Goal: Task Accomplishment & Management: Use online tool/utility

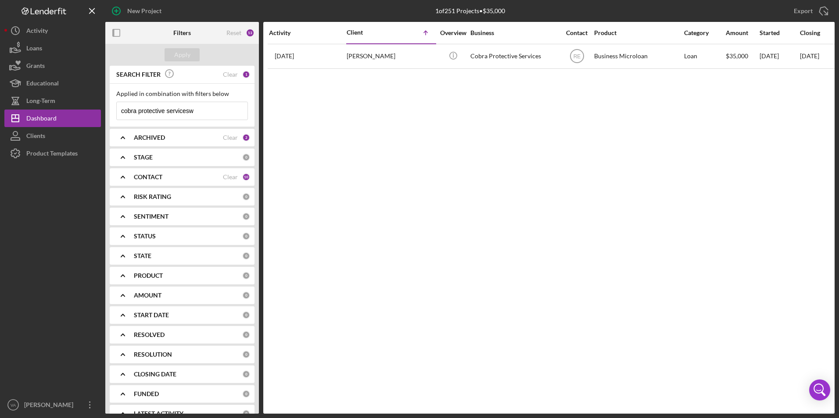
scroll to position [15, 0]
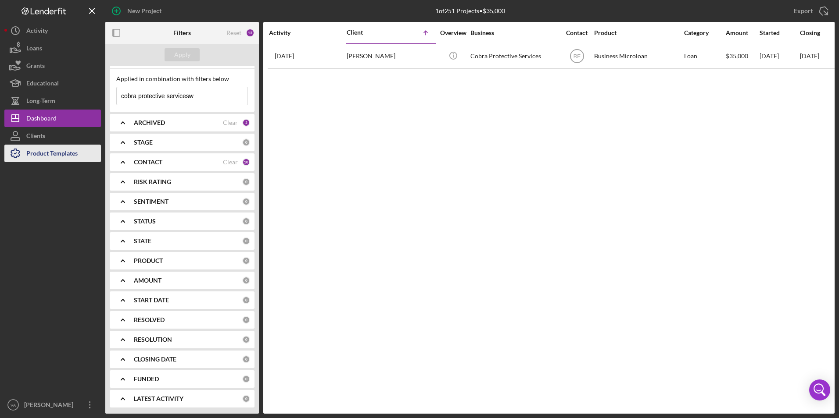
click at [77, 150] on div "Product Templates" at bounding box center [51, 155] width 51 height 20
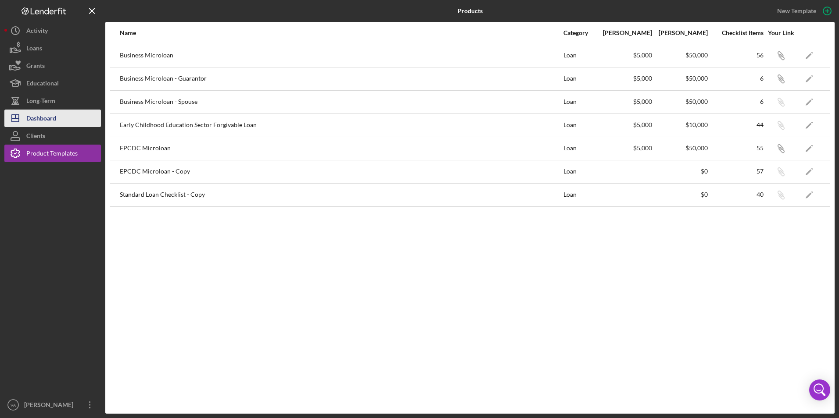
click at [62, 121] on button "Icon/Dashboard Dashboard" at bounding box center [52, 119] width 96 height 18
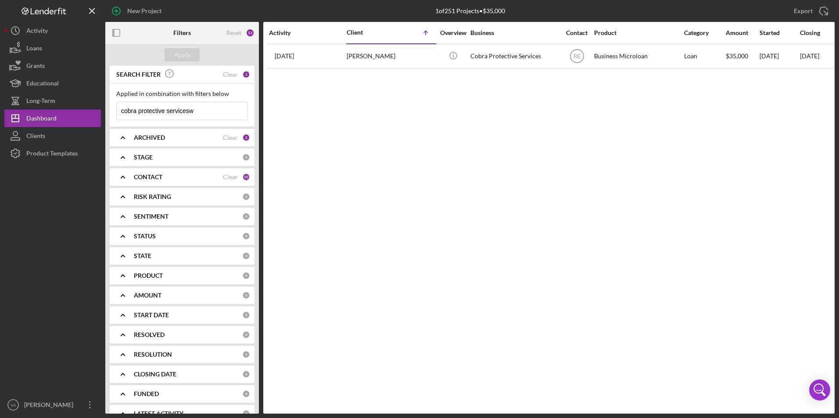
drag, startPoint x: 196, startPoint y: 109, endPoint x: 164, endPoint y: 109, distance: 32.0
click at [164, 109] on input "cobra protective servicesw" at bounding box center [182, 111] width 131 height 18
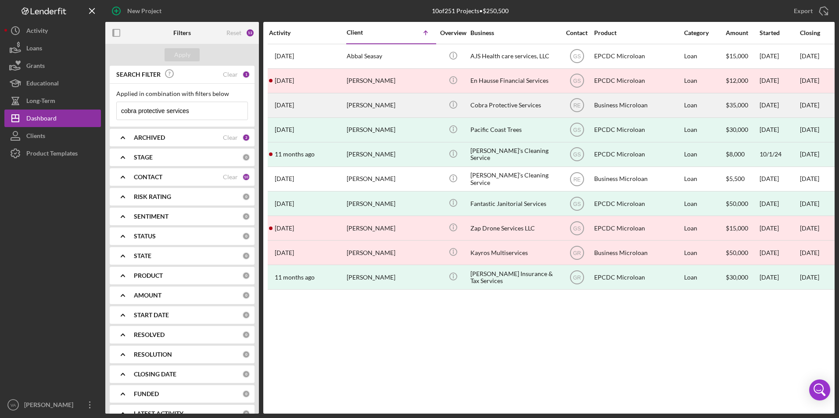
type input "cobra protective services"
click at [547, 109] on div "Cobra Protective Services" at bounding box center [514, 105] width 88 height 23
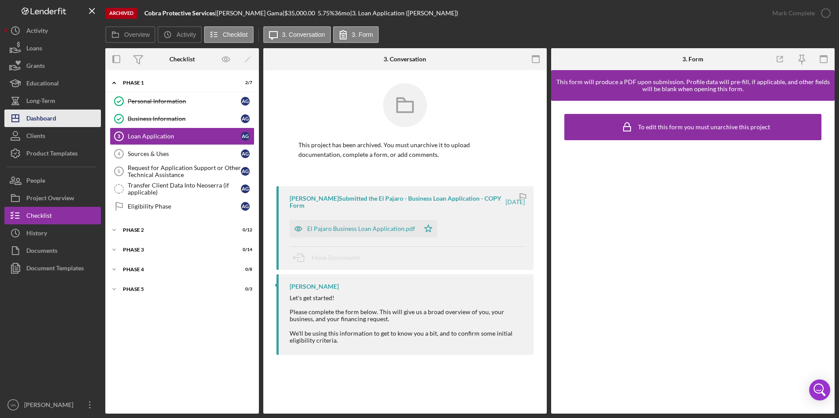
click at [52, 118] on div "Dashboard" at bounding box center [41, 120] width 30 height 20
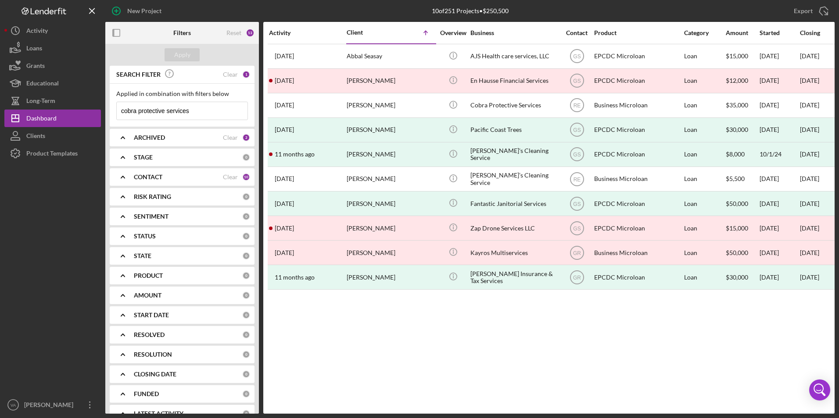
click at [158, 129] on div "ARCHIVED Clear 2" at bounding box center [192, 138] width 116 height 18
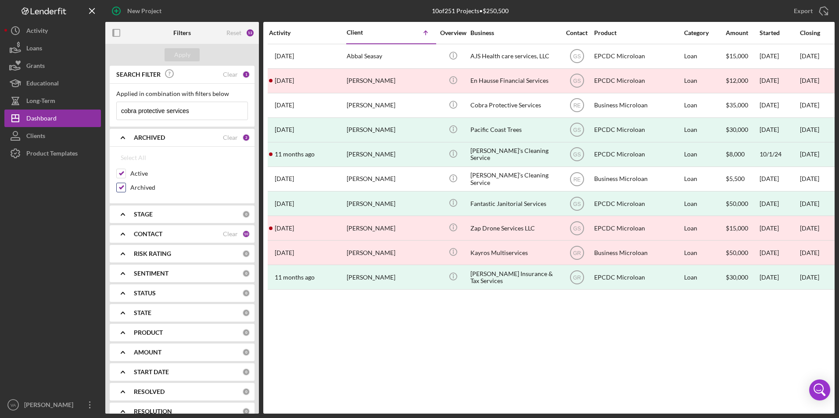
click at [122, 187] on input "Archived" at bounding box center [121, 187] width 9 height 9
checkbox input "false"
click at [180, 50] on div "Apply" at bounding box center [182, 54] width 16 height 13
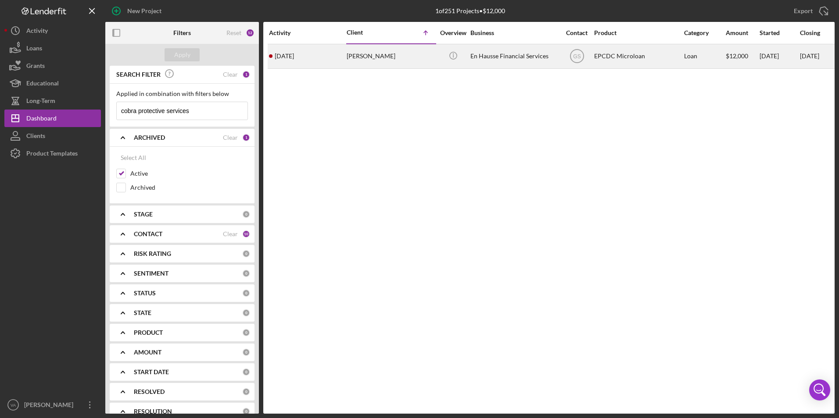
click at [397, 63] on div "[PERSON_NAME]" at bounding box center [390, 56] width 88 height 23
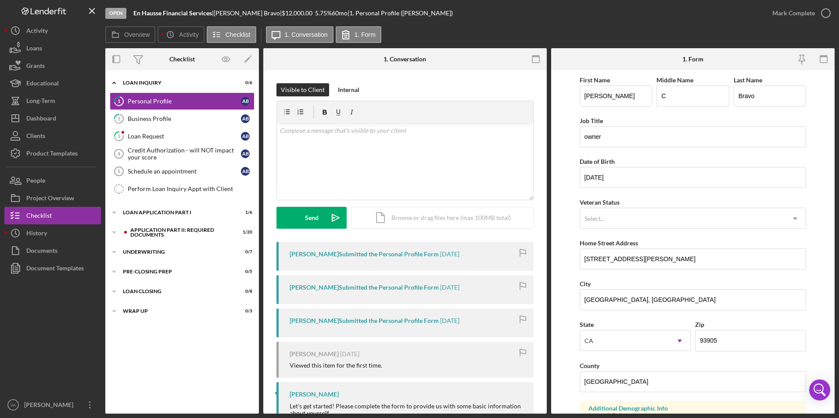
click at [142, 301] on div "Icon/Expander Loan Inquiry 0 / 6 1 Personal Profile A B 2 Business Profile A B …" at bounding box center [181, 242] width 153 height 335
click at [143, 292] on div "Loan Closing" at bounding box center [185, 291] width 125 height 5
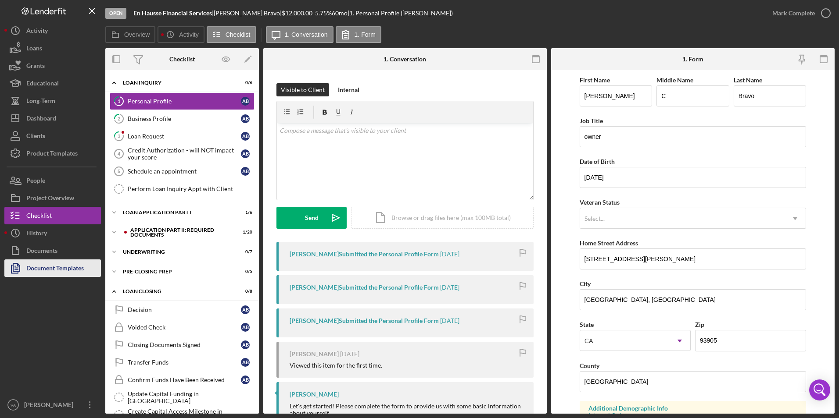
click at [65, 264] on div "Document Templates" at bounding box center [54, 270] width 57 height 20
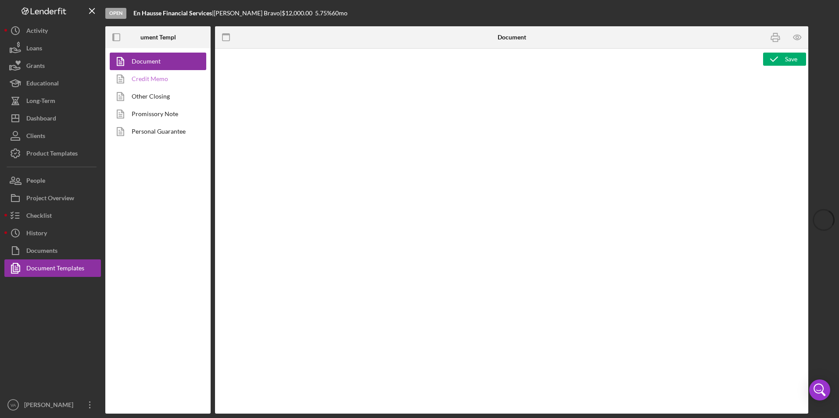
type textarea "<pre style="text-align: right"><span style="font-size: 10pt">OFFICE </span><str…"
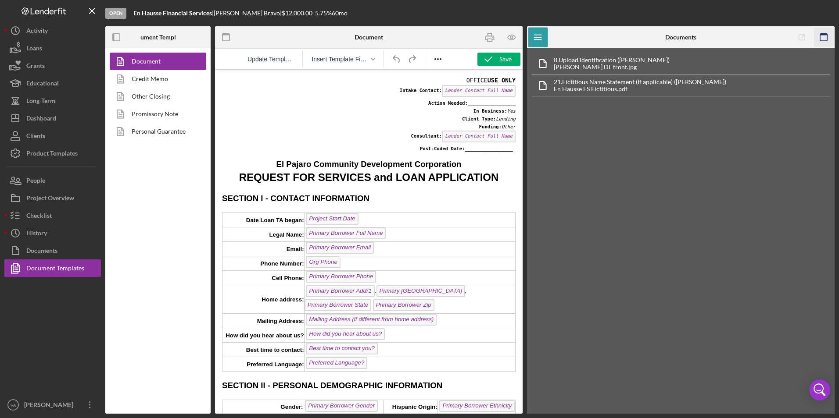
click at [830, 41] on icon "button" at bounding box center [824, 38] width 20 height 20
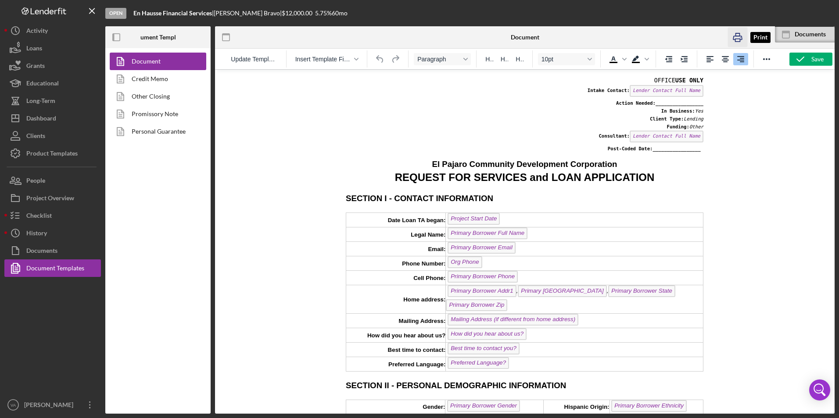
click at [746, 36] on icon "button" at bounding box center [738, 38] width 20 height 20
click at [498, 221] on td "Project Start Date" at bounding box center [574, 220] width 257 height 14
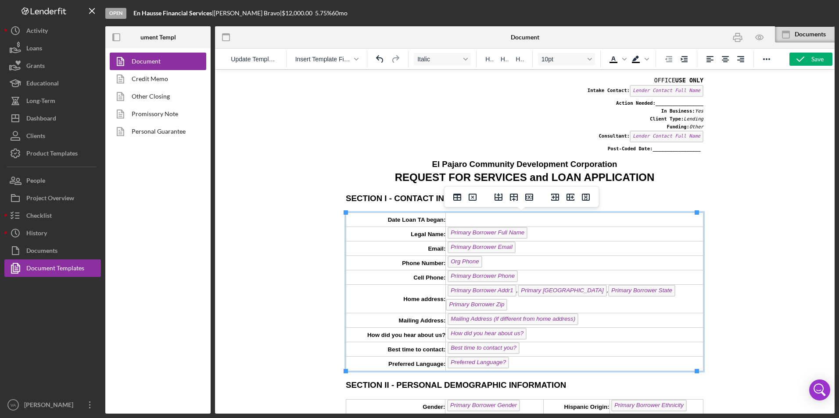
click at [525, 236] on div "Primary Borrower Full Name ﻿" at bounding box center [574, 234] width 257 height 14
click at [522, 246] on td "Primary Borrower Email ﻿" at bounding box center [574, 248] width 257 height 14
click at [502, 267] on div "Org Phone ﻿" at bounding box center [574, 263] width 257 height 14
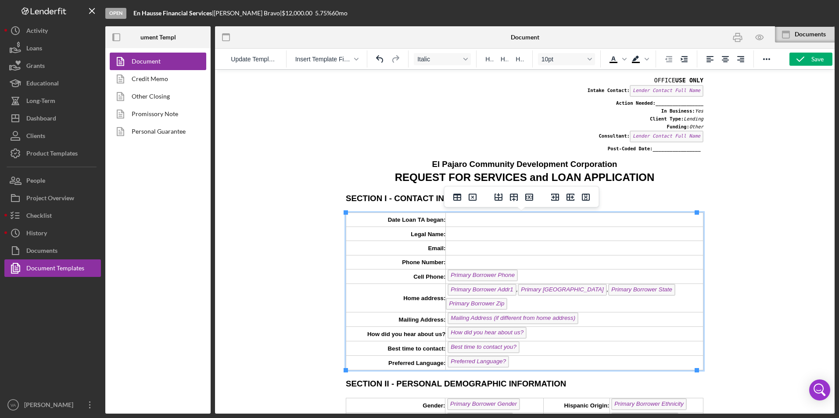
click at [515, 276] on td "Primary Borrower Phone ﻿" at bounding box center [574, 276] width 257 height 14
click at [515, 296] on td "Primary Borrower Addr1 , Primary [GEOGRAPHIC_DATA] , Primary [GEOGRAPHIC_DATA] …" at bounding box center [574, 297] width 257 height 29
click at [512, 305] on td "Primary Borrower Addr1 , Primary [GEOGRAPHIC_DATA] , Primary [GEOGRAPHIC_DATA] …" at bounding box center [574, 297] width 257 height 29
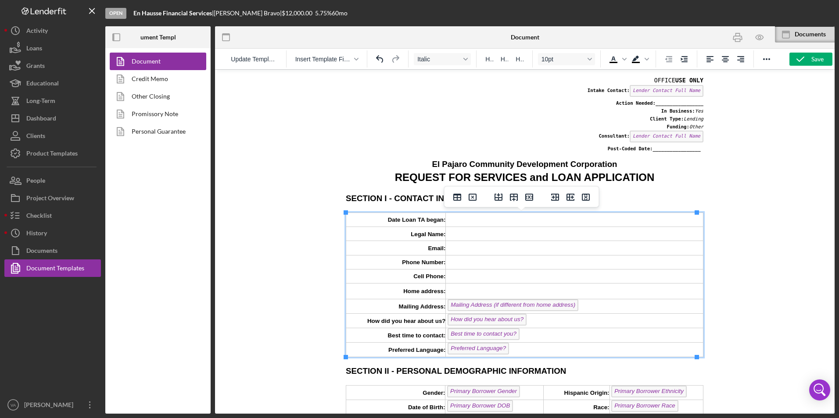
click at [589, 305] on div "Mailing Address (if different from home address)" at bounding box center [574, 307] width 257 height 14
click at [696, 97] on span "Lender Contact Full Name" at bounding box center [666, 91] width 74 height 12
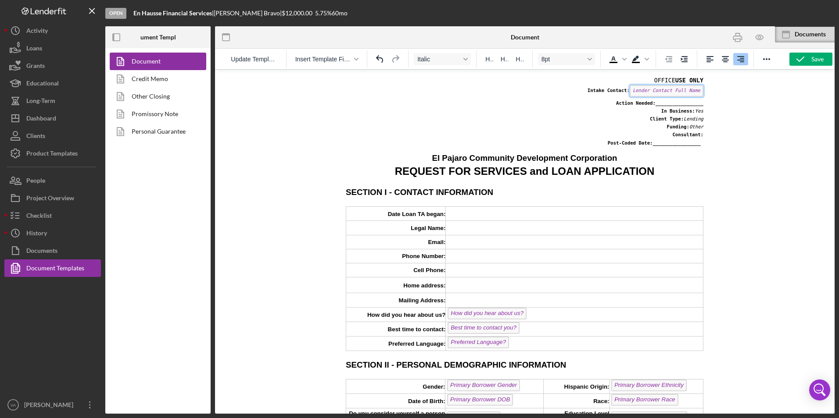
click at [693, 94] on span "Lender Contact Full Name" at bounding box center [666, 91] width 74 height 12
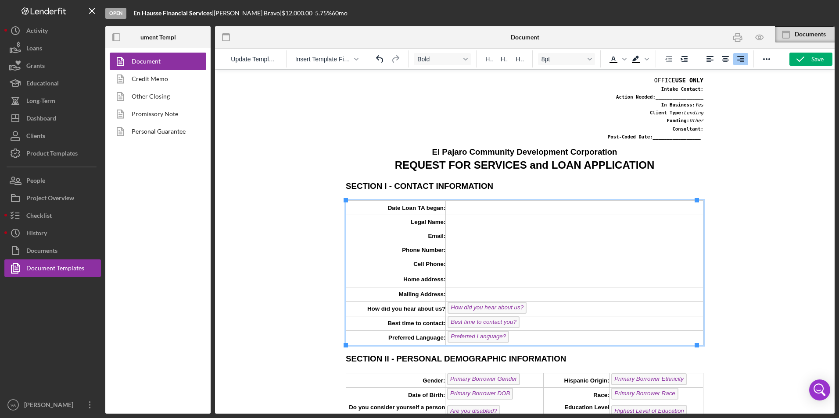
click at [527, 313] on div "How did you hear about us? ﻿" at bounding box center [574, 309] width 257 height 14
click at [526, 323] on div "Best time to contact you?" at bounding box center [574, 324] width 257 height 14
click at [519, 338] on div "Preferred Language? ﻿" at bounding box center [574, 338] width 257 height 14
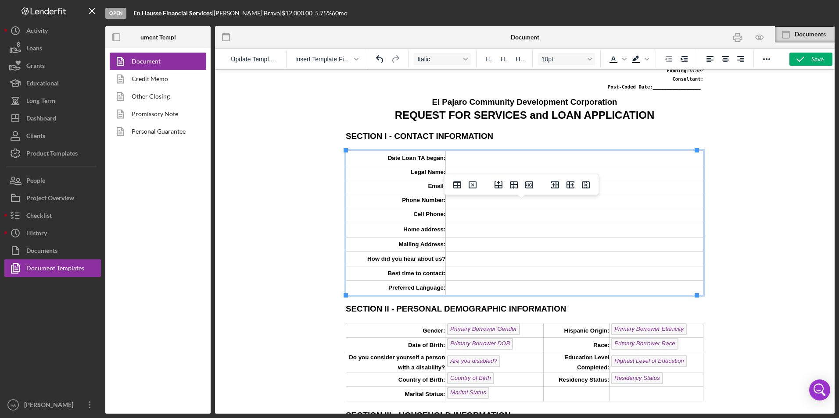
scroll to position [175, 0]
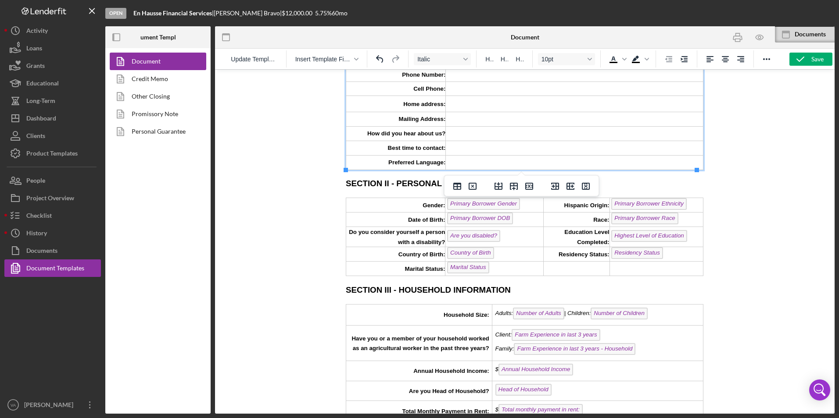
click at [544, 338] on span "Farm Experience in last 3 years" at bounding box center [555, 335] width 88 height 12
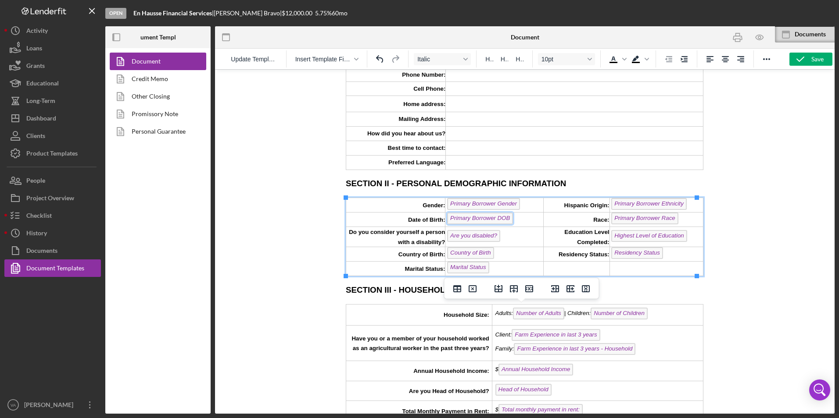
click at [485, 223] on span "Primary Borrower DOB" at bounding box center [480, 219] width 66 height 12
click at [523, 206] on td "Primary Borrower Gender" at bounding box center [494, 205] width 98 height 14
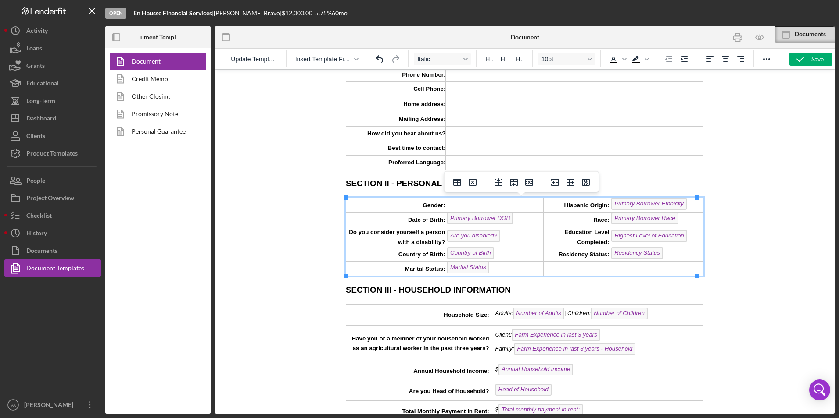
click at [521, 218] on td "Primary Borrower DOB" at bounding box center [494, 220] width 98 height 14
click at [509, 241] on td "Are you disabled?" at bounding box center [494, 237] width 98 height 20
click at [509, 255] on td "Country of Birth" at bounding box center [494, 254] width 98 height 14
click at [498, 265] on td "Marital Status" at bounding box center [494, 269] width 98 height 14
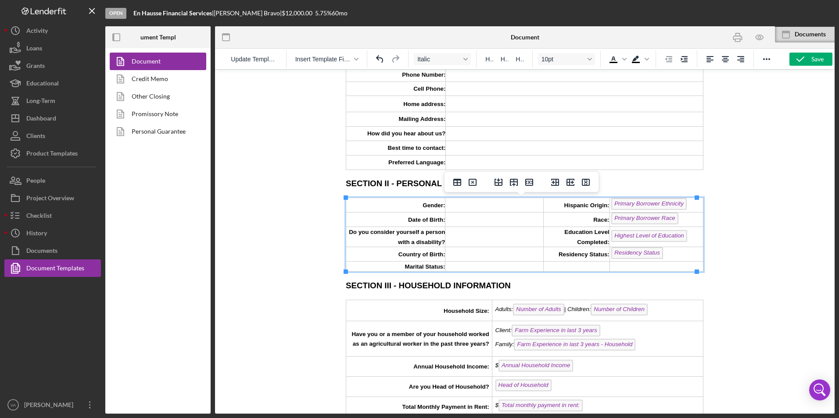
click at [661, 257] on td "Residency Status" at bounding box center [655, 254] width 93 height 14
click at [685, 236] on td "Highest Level of Education" at bounding box center [655, 237] width 93 height 20
click at [679, 211] on td "Primary Borrower Ethnicity" at bounding box center [655, 205] width 93 height 14
click at [680, 220] on td "Primary Borrower Race" at bounding box center [655, 220] width 93 height 14
click at [680, 204] on td "Primary Borrower Ethnicity" at bounding box center [655, 205] width 93 height 14
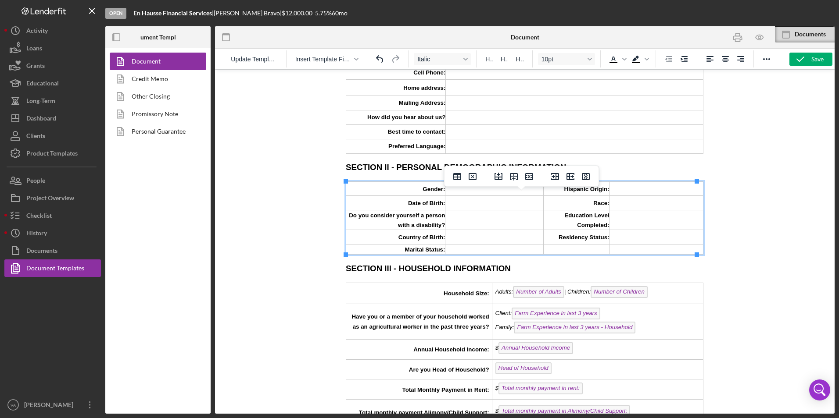
scroll to position [219, 0]
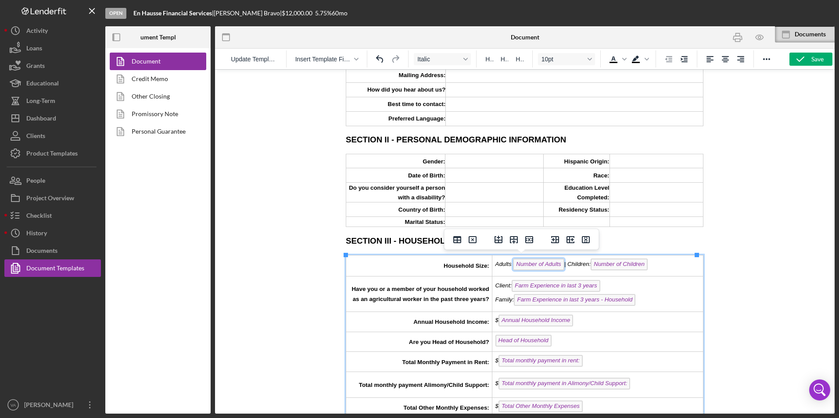
click at [560, 266] on span "Number of Adults" at bounding box center [538, 265] width 51 height 12
click at [564, 268] on span "| Children: Number of Children" at bounding box center [605, 264] width 83 height 7
click at [607, 265] on td "Adults: | Children: Number of Children" at bounding box center [597, 265] width 211 height 21
click at [515, 265] on span "| Children:" at bounding box center [526, 266] width 27 height 7
click at [603, 286] on div "Client: Farm Experience in last 3 years ﻿" at bounding box center [597, 287] width 205 height 14
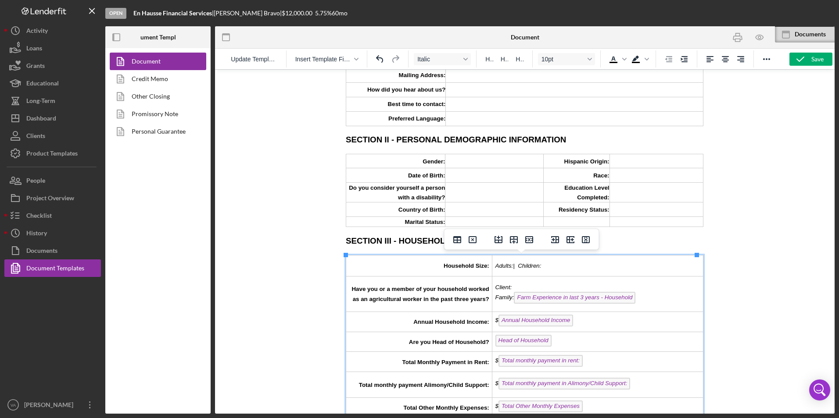
click at [631, 296] on div "Family: Farm Experience in last 3 years - Household" at bounding box center [597, 299] width 205 height 14
click at [589, 285] on div "Client:" at bounding box center [597, 289] width 205 height 10
click at [596, 324] on div "$ Annual Household Income" at bounding box center [597, 322] width 205 height 14
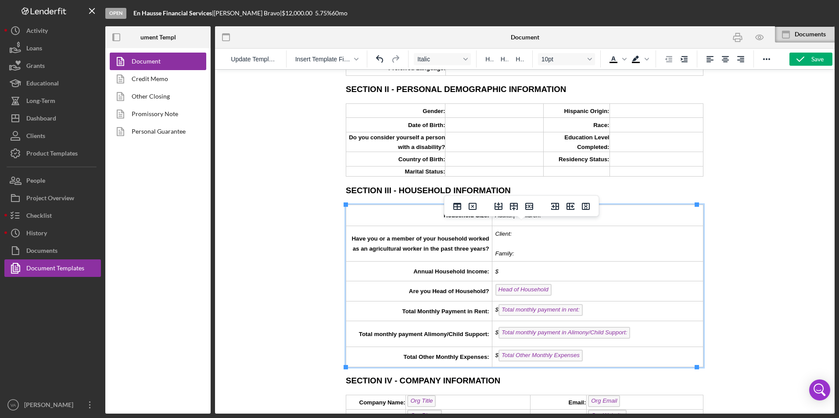
scroll to position [351, 0]
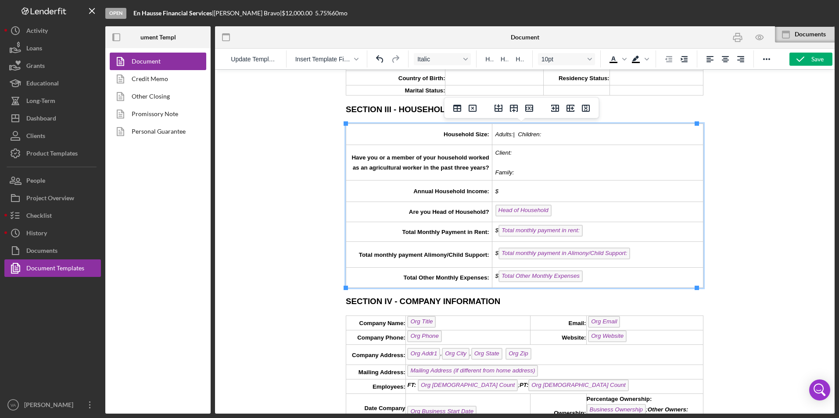
click at [554, 209] on div "Head of Household" at bounding box center [597, 212] width 205 height 14
click at [589, 232] on div "$ Total monthly payment in rent:" at bounding box center [597, 232] width 205 height 14
click at [640, 253] on div "$ Total monthly payment in Alimony/Child Support:" at bounding box center [597, 255] width 205 height 14
click at [627, 285] on td "$ Total Other Monthly Expenses" at bounding box center [597, 278] width 211 height 20
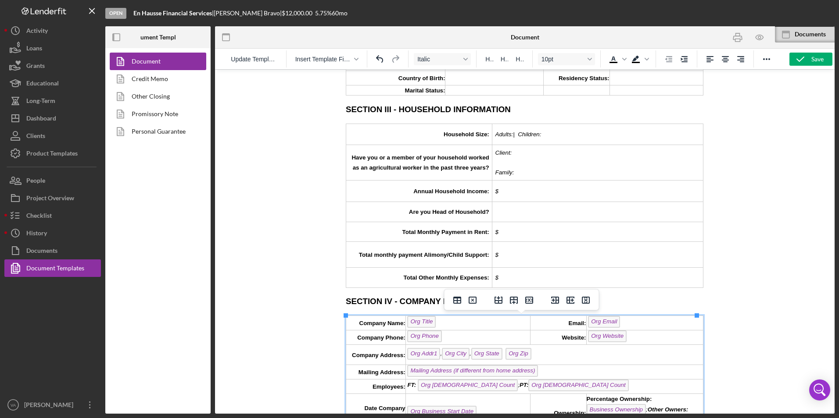
click at [477, 326] on td "Org Title ﻿" at bounding box center [467, 323] width 125 height 14
click at [474, 339] on td "Org Phone" at bounding box center [467, 338] width 125 height 14
click at [628, 319] on td "Org Email" at bounding box center [644, 323] width 117 height 14
click at [646, 339] on td "Org Website ﻿" at bounding box center [644, 337] width 117 height 14
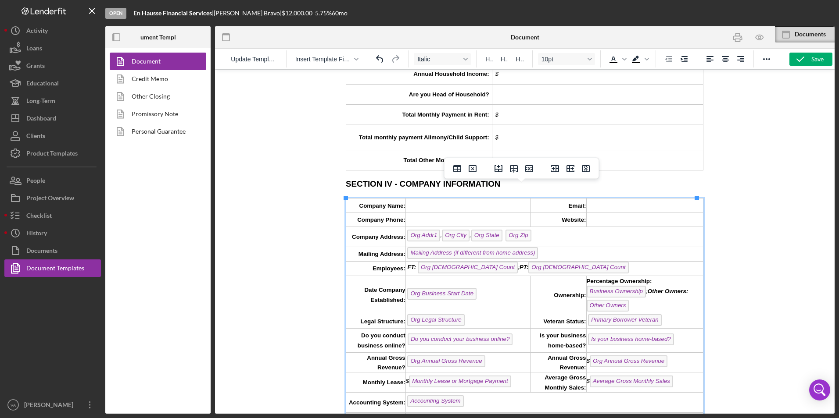
scroll to position [482, 0]
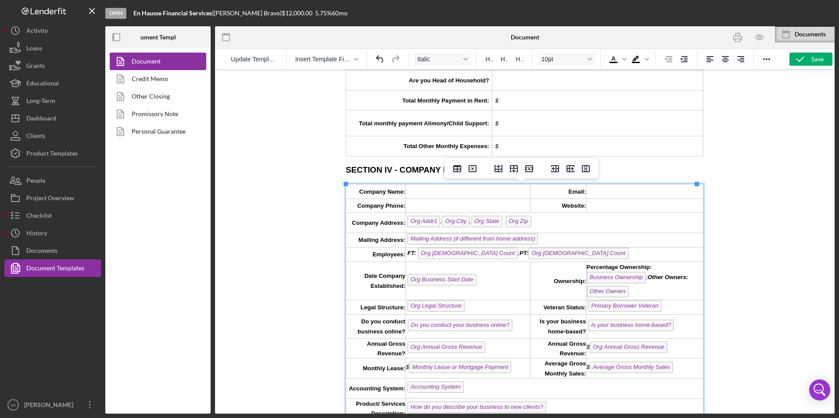
click at [531, 225] on td "Org Addr1 , Org City , Org State Org Zip" at bounding box center [553, 223] width 297 height 20
click at [549, 241] on td "Mailing Address (if different from home address)" at bounding box center [553, 240] width 297 height 14
click at [597, 252] on td "FT: Org [DEMOGRAPHIC_DATA] Count ; PT: Org [DEMOGRAPHIC_DATA] Count ﻿" at bounding box center [553, 254] width 297 height 14
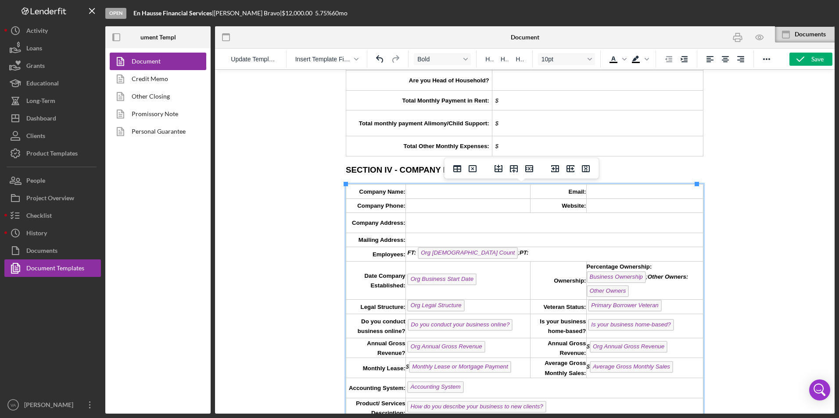
click at [500, 253] on span "FT: Org [DEMOGRAPHIC_DATA] Count ; PT:" at bounding box center [467, 253] width 123 height 7
click at [497, 252] on span "Org [DEMOGRAPHIC_DATA] Count" at bounding box center [468, 253] width 100 height 12
click at [500, 255] on span "FT: Org [DEMOGRAPHIC_DATA] Count ; PT:" at bounding box center [467, 253] width 123 height 7
click at [496, 250] on span "Org [DEMOGRAPHIC_DATA] Count" at bounding box center [468, 253] width 100 height 12
click at [500, 256] on span "FT: Org [DEMOGRAPHIC_DATA] Count ; PT:" at bounding box center [467, 253] width 123 height 7
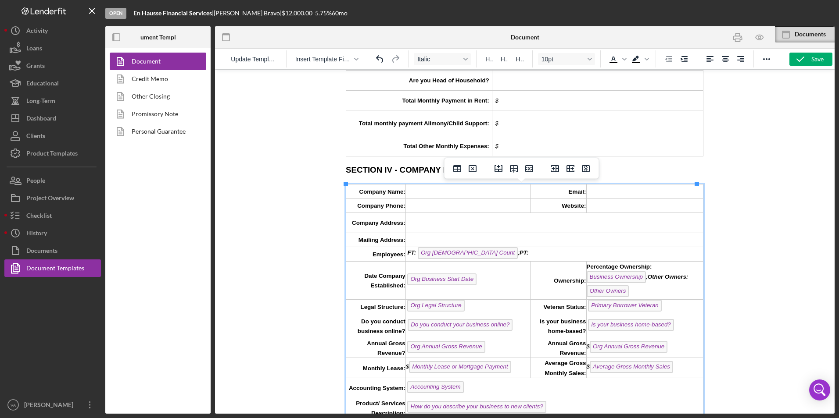
click at [499, 254] on span "FT: Org [DEMOGRAPHIC_DATA] Count ; PT:" at bounding box center [467, 253] width 123 height 7
click at [421, 256] on strong "PT:" at bounding box center [422, 254] width 9 height 7
click at [417, 255] on span "FT: ; PT:" at bounding box center [416, 254] width 21 height 7
click at [482, 285] on td "Org Business Start Date" at bounding box center [467, 280] width 125 height 38
click at [637, 281] on span "Business Ownership" at bounding box center [616, 277] width 60 height 12
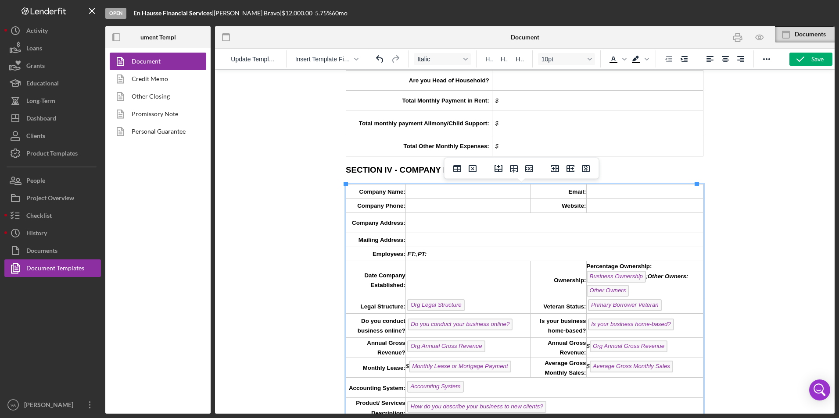
click at [642, 281] on td "Percentage Ownership: Business Ownership ; Other Owners: Other Owners" at bounding box center [644, 280] width 117 height 38
click at [638, 278] on em "Business Ownership ; Other Owners: Other Owners" at bounding box center [637, 283] width 102 height 21
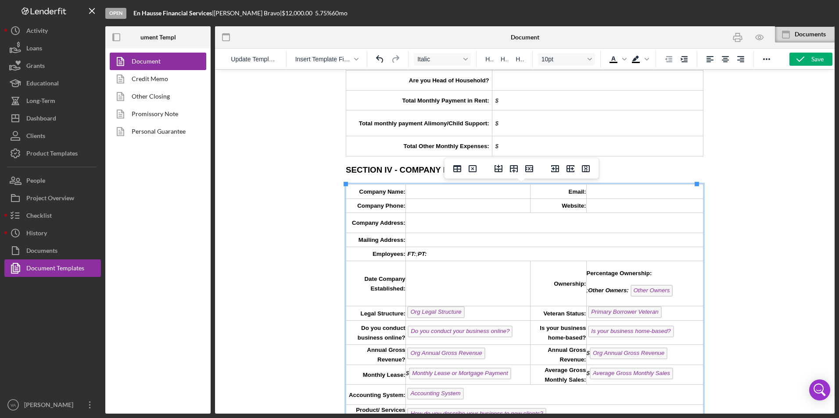
click at [674, 290] on p "; Other Owners: Other Owners" at bounding box center [644, 292] width 116 height 14
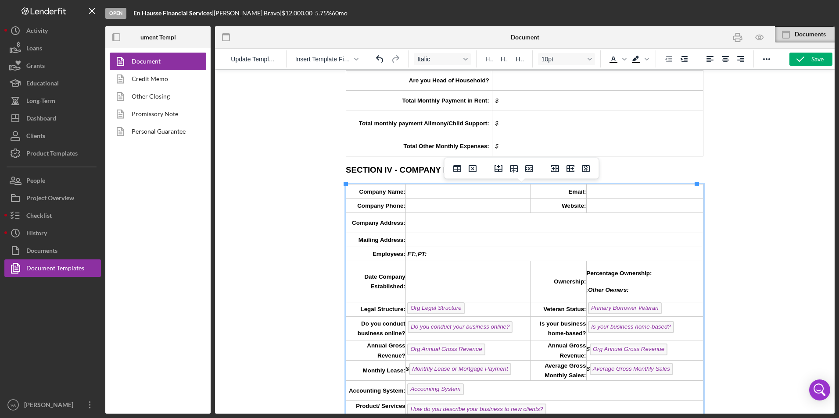
click at [586, 286] on p "; Other Owners:" at bounding box center [644, 290] width 116 height 10
click at [479, 311] on td "Org Legal Structure" at bounding box center [467, 309] width 125 height 14
click at [512, 325] on td "Do you conduct your business online? ﻿" at bounding box center [467, 329] width 125 height 24
click at [501, 351] on td "Org Annual Gross Revenue" at bounding box center [467, 351] width 125 height 20
click at [520, 375] on td "$ Monthly Lease or Mortgage Payment" at bounding box center [467, 371] width 125 height 20
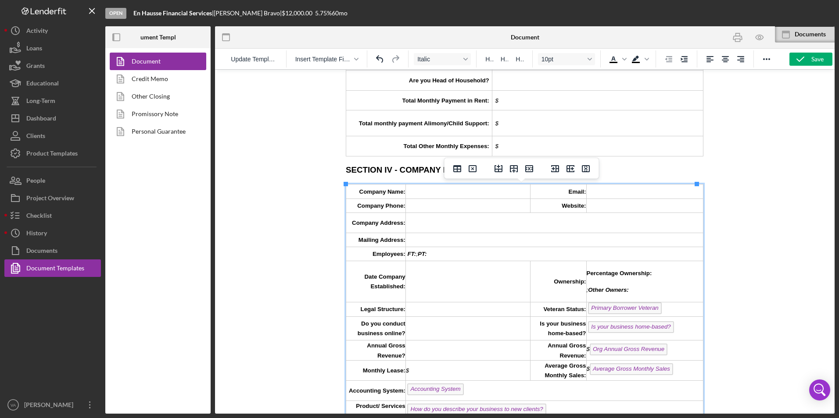
click at [668, 368] on td "$ Average Gross Monthly Sales" at bounding box center [644, 371] width 117 height 20
click at [678, 353] on td "$ Org Annual Gross Revenue" at bounding box center [644, 351] width 117 height 20
click at [674, 332] on td "Is your business home-based? ﻿" at bounding box center [644, 329] width 117 height 24
click at [664, 312] on td "Primary Borrower Veteran ﻿" at bounding box center [644, 309] width 117 height 14
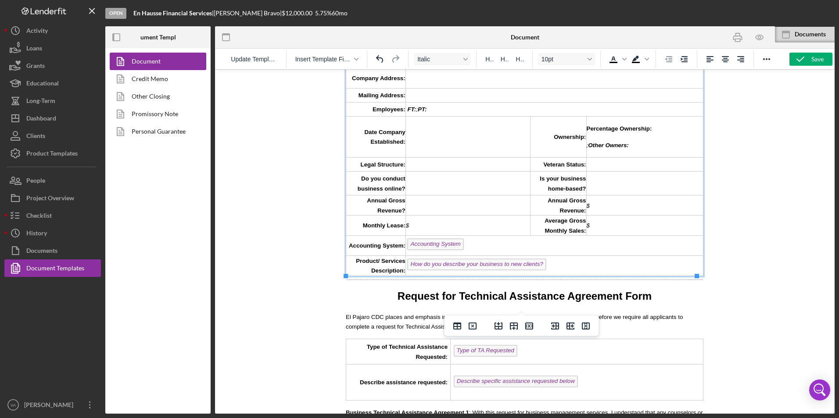
scroll to position [702, 0]
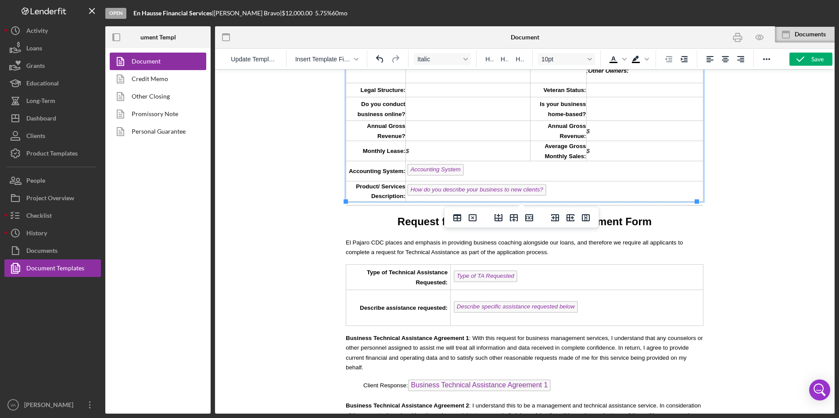
click at [464, 170] on td "Accounting System" at bounding box center [553, 171] width 297 height 20
click at [553, 194] on td "How do you describe your business to new clients?" at bounding box center [553, 191] width 297 height 20
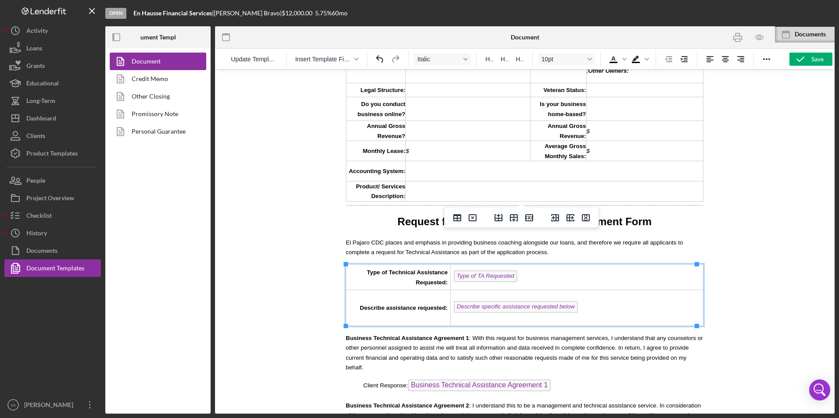
click at [547, 278] on td "Type of TA Requested ﻿" at bounding box center [576, 277] width 252 height 26
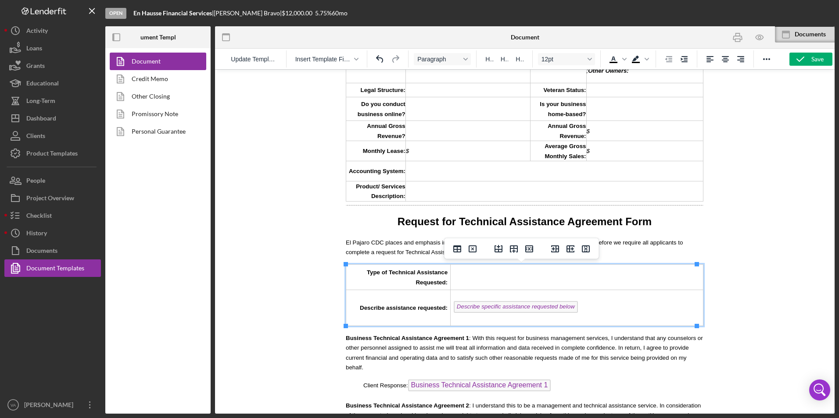
click at [582, 308] on td "Describe specific assistance requested below" at bounding box center [576, 308] width 252 height 36
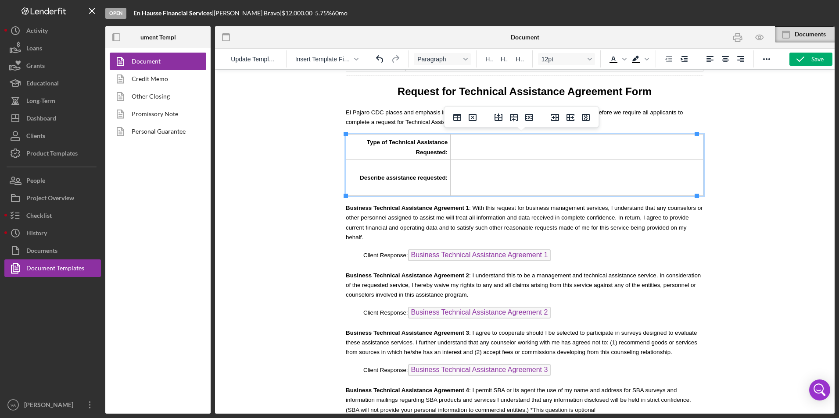
scroll to position [833, 0]
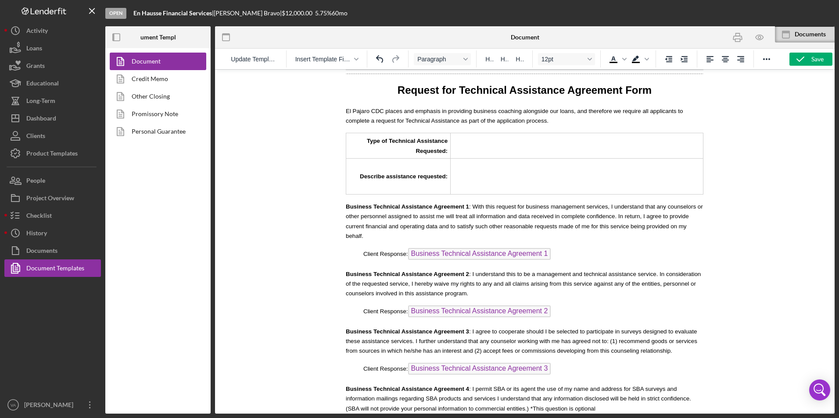
click at [546, 254] on p "Client Response: Business Technical Assistance Agreement 1" at bounding box center [524, 255] width 357 height 14
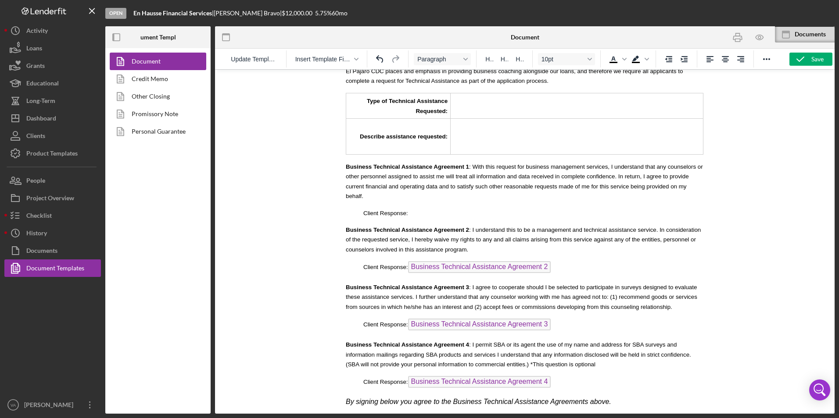
scroll to position [921, 0]
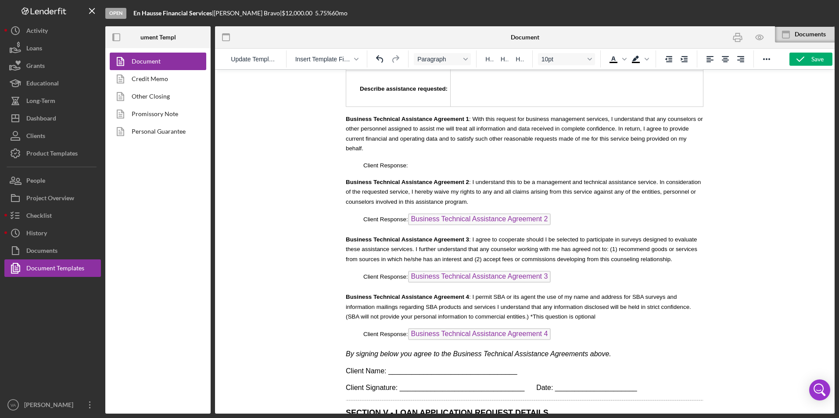
click at [555, 212] on body "OFFICE USE ONLY Intake Contact: Action Needed:_________________ In Business: Ye…" at bounding box center [524, 172] width 357 height 2033
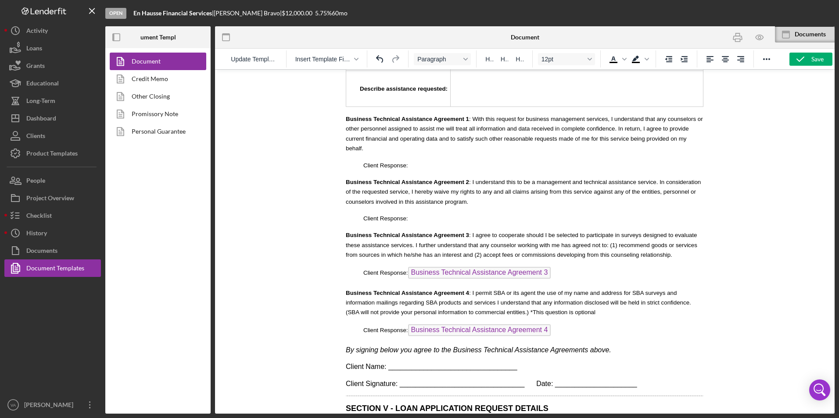
click at [555, 271] on p "Client Response: Business Technical Assistance Agreement 3 ﻿" at bounding box center [524, 274] width 357 height 14
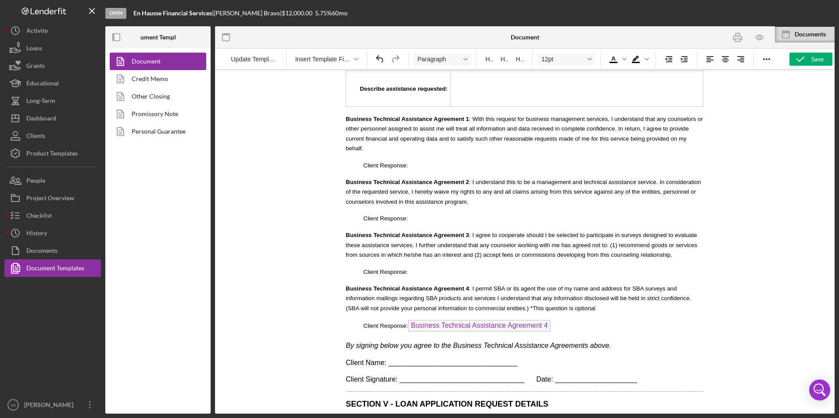
click at [556, 328] on p "Client Response: Business Technical Assistance Agreement 4 ﻿" at bounding box center [524, 327] width 357 height 14
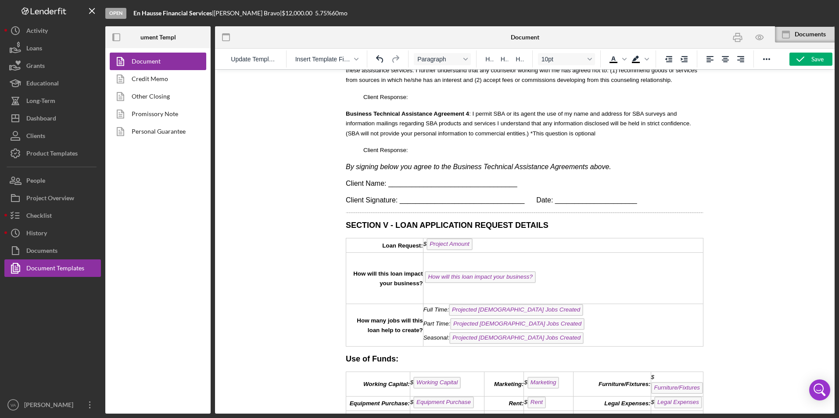
scroll to position [1096, 0]
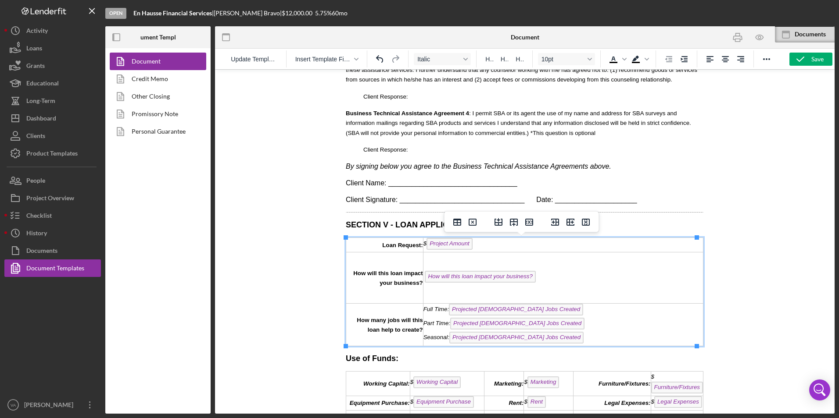
click at [483, 243] on td "$ Project Amount ﻿" at bounding box center [563, 245] width 280 height 14
click at [548, 283] on td "How will this loan impact your business? ﻿" at bounding box center [563, 277] width 280 height 51
click at [546, 314] on div "Full Time: Projected [DEMOGRAPHIC_DATA] Jobs Created" at bounding box center [562, 310] width 279 height 14
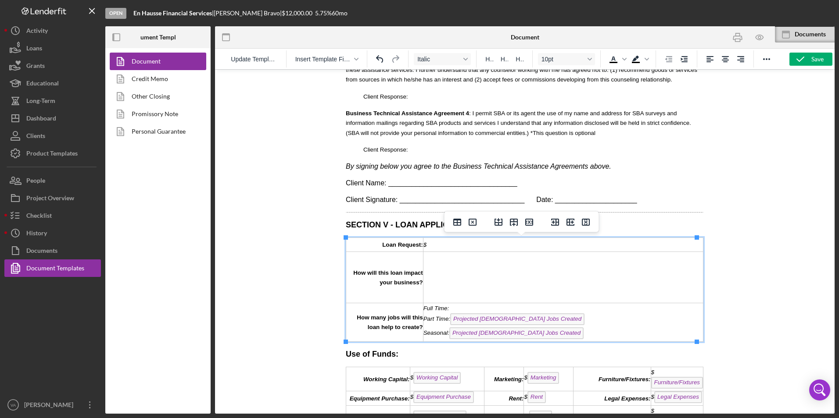
click at [548, 318] on div "Part Time: Projected [DEMOGRAPHIC_DATA] Jobs Created ﻿" at bounding box center [562, 321] width 279 height 14
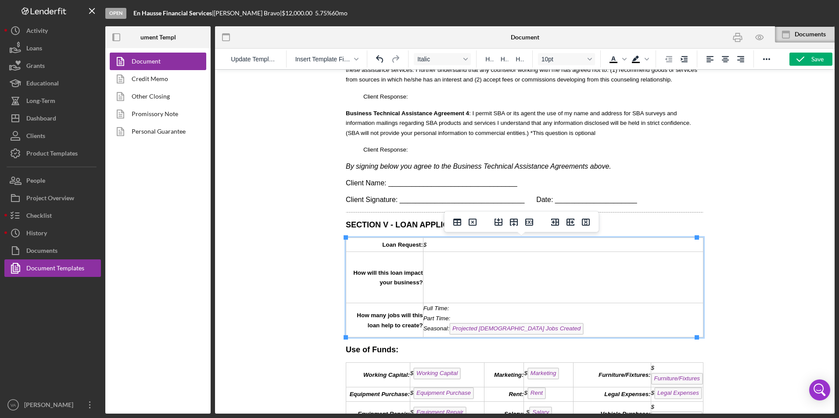
click at [552, 329] on div "Seasonal: Projected [DEMOGRAPHIC_DATA] Jobs Created ﻿" at bounding box center [562, 330] width 279 height 14
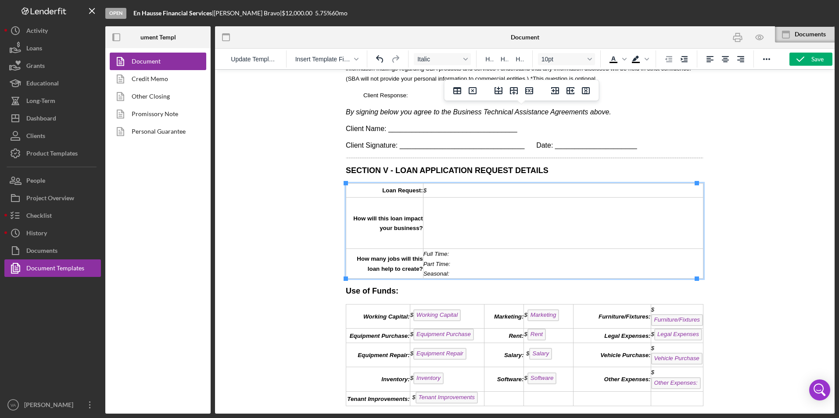
scroll to position [1228, 0]
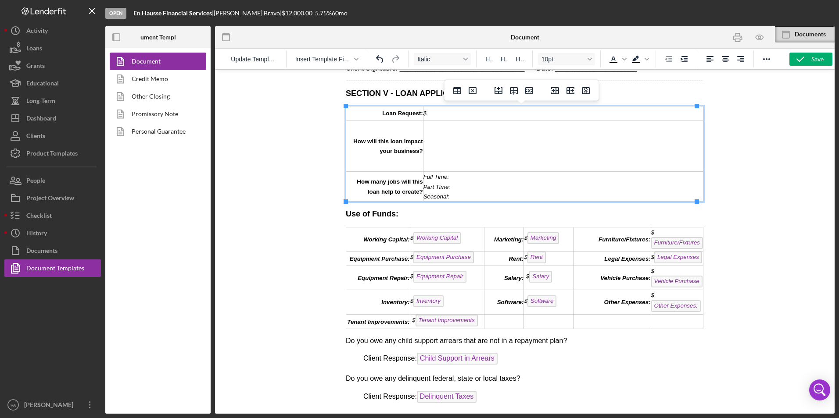
click at [461, 237] on td "$ Working Capital" at bounding box center [447, 239] width 75 height 24
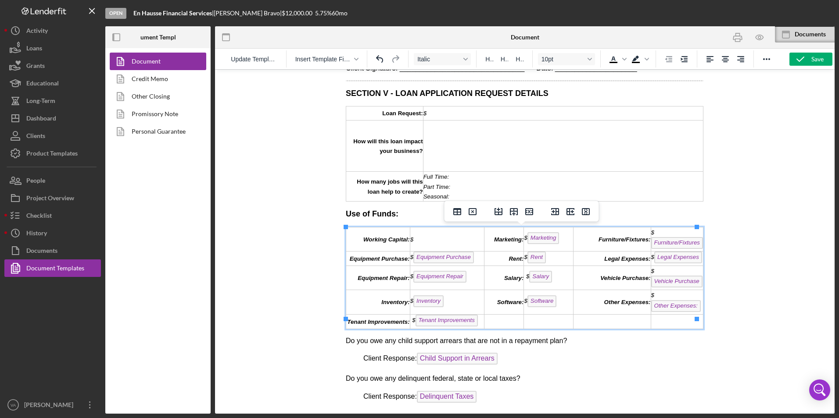
click at [560, 239] on td "$ Marketing ﻿" at bounding box center [549, 239] width 50 height 24
click at [689, 243] on span "Furniture/Fixtures" at bounding box center [677, 243] width 52 height 12
click at [693, 247] on span "Furniture/Fixtures" at bounding box center [677, 243] width 52 height 12
click at [688, 246] on span "Furniture/Fixtures" at bounding box center [677, 243] width 52 height 12
drag, startPoint x: 678, startPoint y: 238, endPoint x: 649, endPoint y: 241, distance: 29.1
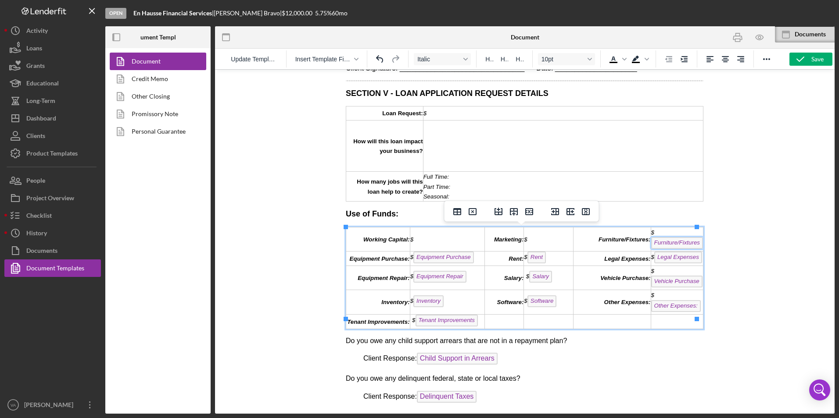
click at [669, 241] on span "Furniture/Fixtures" at bounding box center [677, 243] width 52 height 12
click at [664, 232] on td "$ Furniture/Fixtures" at bounding box center [676, 239] width 52 height 24
drag, startPoint x: 695, startPoint y: 264, endPoint x: 704, endPoint y: 264, distance: 8.8
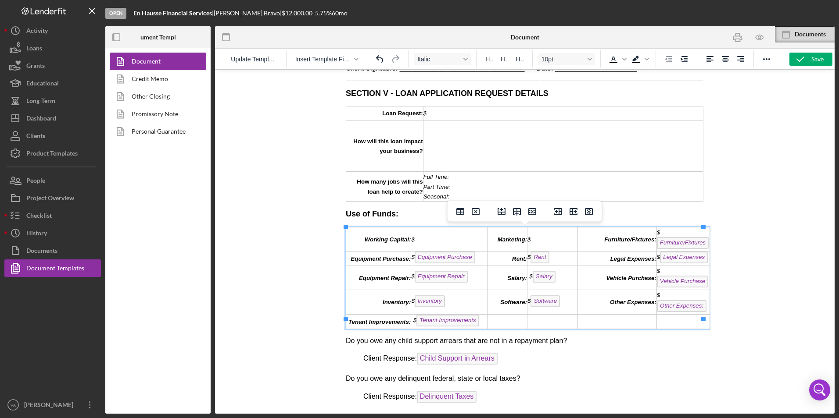
click at [700, 258] on td "$ Legal Expenses" at bounding box center [682, 259] width 53 height 14
click at [700, 246] on span "Furniture/Fixtures" at bounding box center [683, 243] width 52 height 12
click at [694, 246] on span "Furniture/Fixtures" at bounding box center [683, 243] width 52 height 12
click at [687, 243] on span "Furniture/Fixtures" at bounding box center [683, 243] width 52 height 12
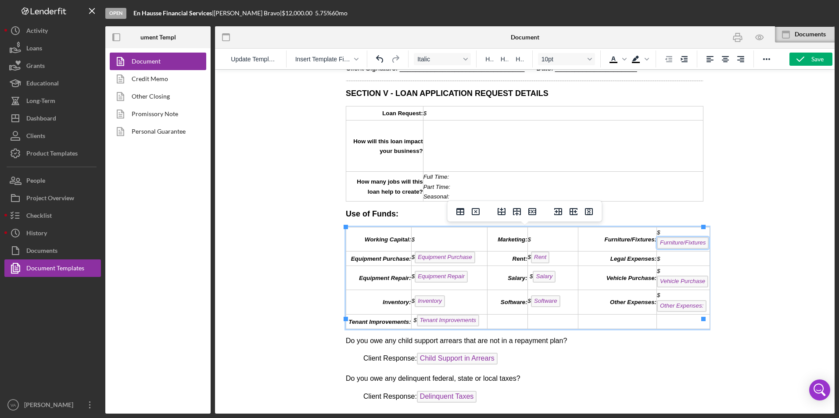
click at [676, 243] on span "Furniture/Fixtures" at bounding box center [683, 243] width 52 height 12
click at [671, 264] on td "$" at bounding box center [683, 259] width 53 height 14
click at [669, 235] on td "$ Furniture/Fixtures" at bounding box center [683, 239] width 53 height 24
click at [657, 239] on span "Furniture/Fixtures" at bounding box center [683, 243] width 52 height 12
click at [662, 242] on span "Furniture/Fixtures" at bounding box center [683, 243] width 52 height 12
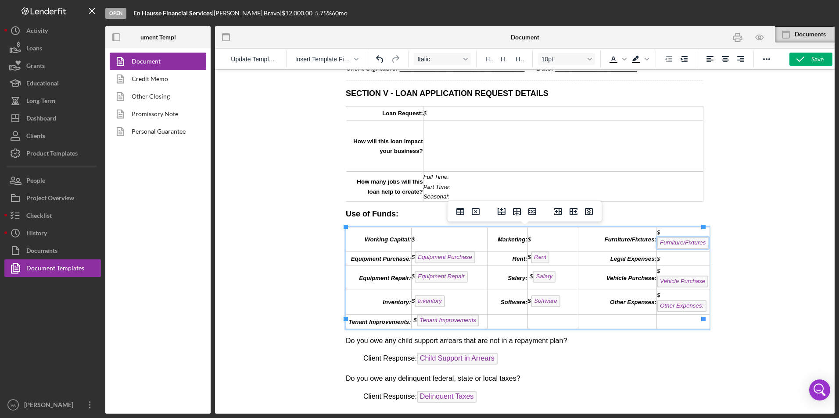
click at [686, 244] on span "Furniture/Fixtures" at bounding box center [683, 243] width 52 height 12
click at [693, 282] on span "Vehicle Purchase" at bounding box center [682, 282] width 51 height 12
click at [700, 283] on td "$ Vehicle Purchase" at bounding box center [683, 278] width 53 height 24
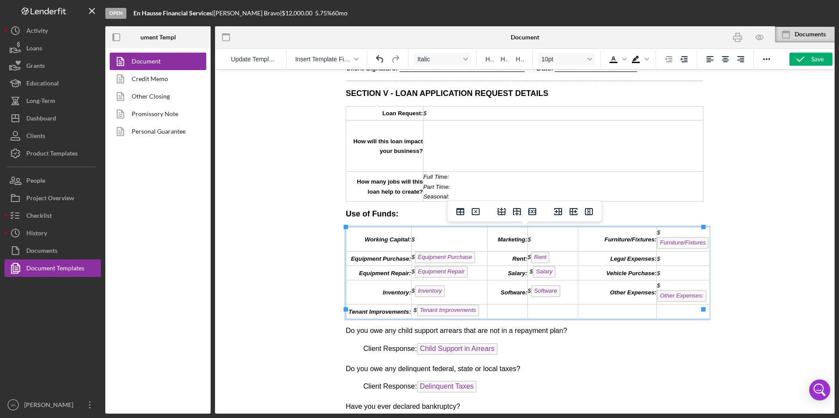
click at [564, 284] on td "$ Software" at bounding box center [552, 293] width 50 height 24
click at [554, 271] on td "$ Salary" at bounding box center [552, 273] width 50 height 14
click at [561, 260] on td "$ Rent" at bounding box center [552, 259] width 50 height 14
click at [476, 305] on td "$ Tenant Improvements" at bounding box center [449, 312] width 76 height 14
click at [468, 290] on td "$ Inventory" at bounding box center [449, 293] width 76 height 24
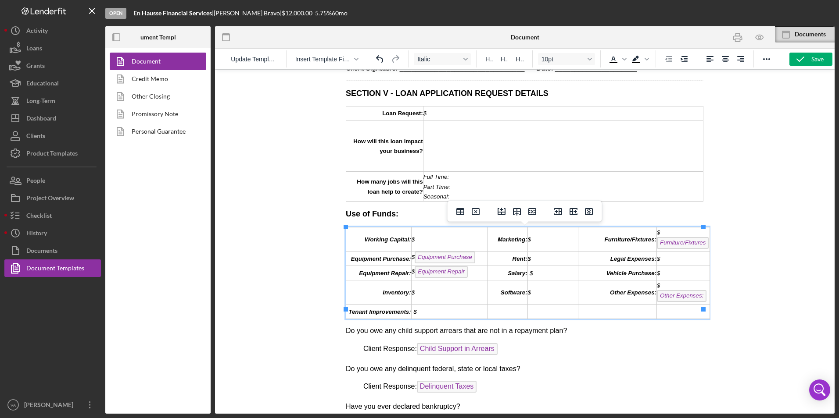
click at [470, 274] on td "$ Equipment Repair" at bounding box center [449, 273] width 76 height 14
click at [474, 261] on td "$ Equipment Purchase ﻿" at bounding box center [449, 259] width 76 height 14
drag, startPoint x: 702, startPoint y: 250, endPoint x: 708, endPoint y: 250, distance: 6.2
drag, startPoint x: 702, startPoint y: 264, endPoint x: 696, endPoint y: 262, distance: 6.3
click at [695, 246] on span "Furniture/Fixtures" at bounding box center [678, 243] width 52 height 12
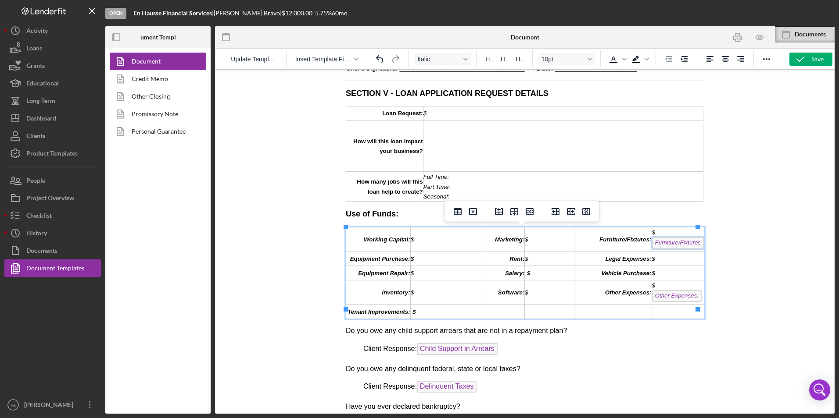
click at [691, 245] on span "Furniture/Fixtures" at bounding box center [678, 243] width 52 height 12
drag, startPoint x: 698, startPoint y: 261, endPoint x: 709, endPoint y: 261, distance: 11.0
click at [694, 257] on td "$" at bounding box center [680, 259] width 53 height 14
click at [675, 248] on span "Furniture/Fixtures" at bounding box center [681, 243] width 52 height 12
click at [663, 241] on span "Furniture/Fixtures" at bounding box center [681, 243] width 52 height 12
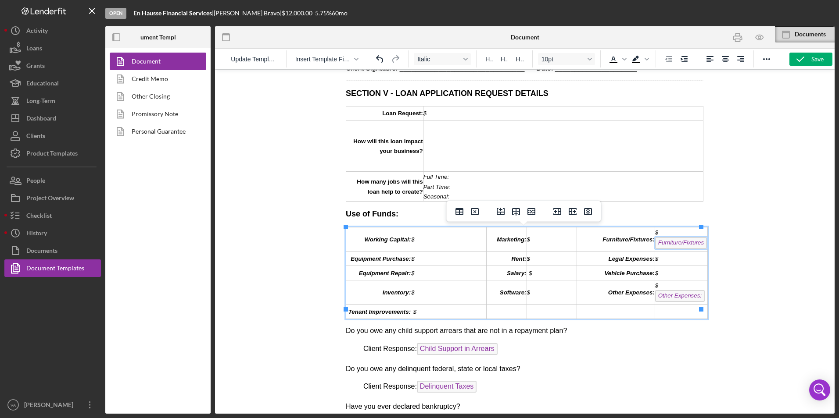
click at [670, 245] on span "Furniture/Fixtures" at bounding box center [681, 243] width 52 height 12
click at [657, 233] on td "$ Furniture/Fixtures" at bounding box center [680, 239] width 53 height 24
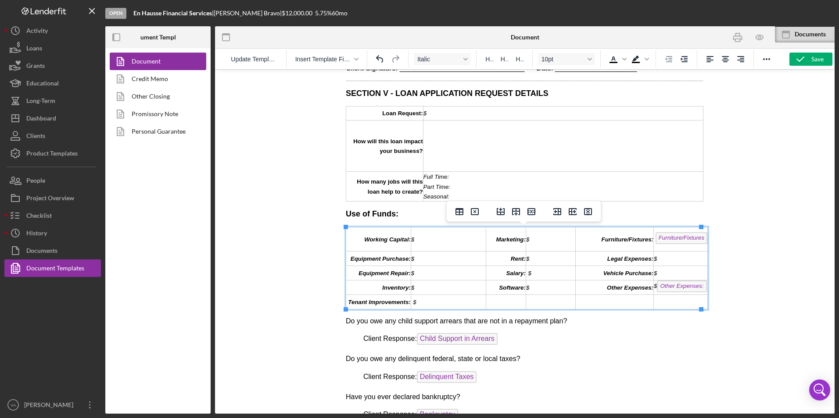
drag, startPoint x: 651, startPoint y: 245, endPoint x: 692, endPoint y: 245, distance: 41.7
click at [692, 245] on td "﻿ Furniture/Fixtures" at bounding box center [680, 239] width 54 height 24
click at [697, 242] on span "Furniture/Fixtures" at bounding box center [681, 238] width 52 height 12
click at [696, 242] on span "Furniture/Fixtures" at bounding box center [681, 238] width 52 height 12
click at [696, 246] on td "Furniture/Fixtures" at bounding box center [680, 239] width 54 height 24
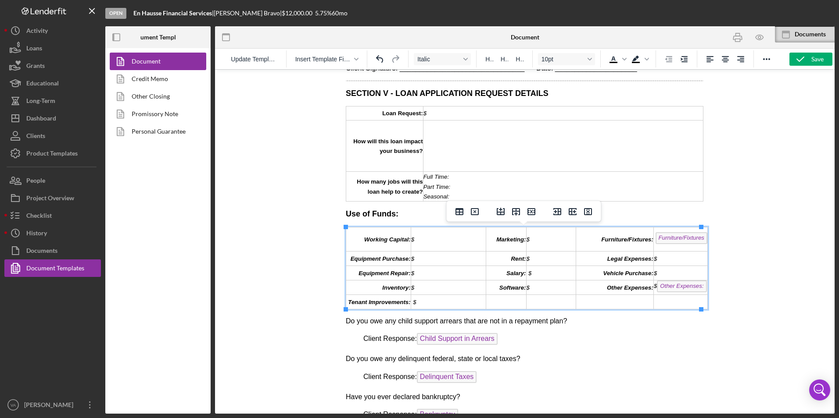
click at [696, 246] on td "Furniture/Fixtures ﻿" at bounding box center [680, 239] width 54 height 24
click at [698, 290] on td "$ Other Expenses:" at bounding box center [680, 288] width 54 height 14
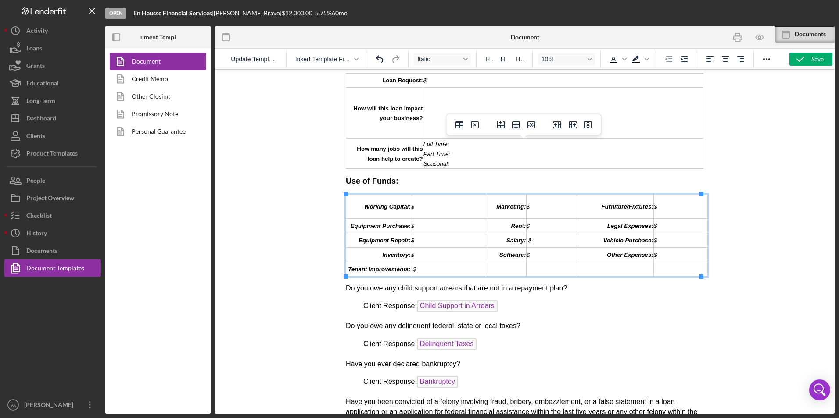
scroll to position [1316, 0]
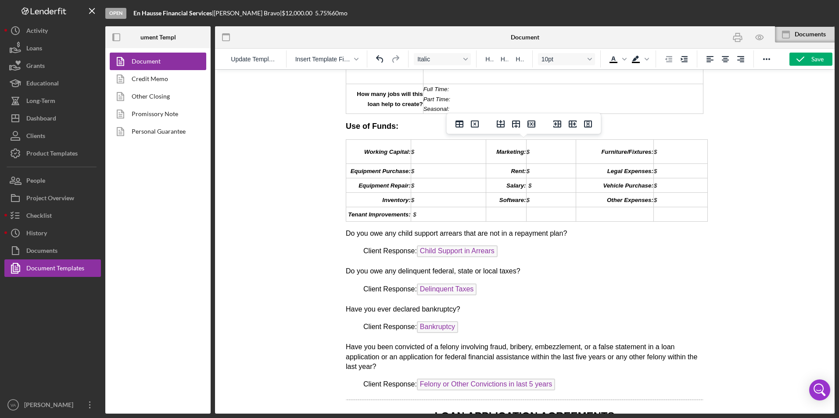
click at [499, 259] on p "Client Response: Child Support in Arrears ﻿" at bounding box center [524, 253] width 357 height 14
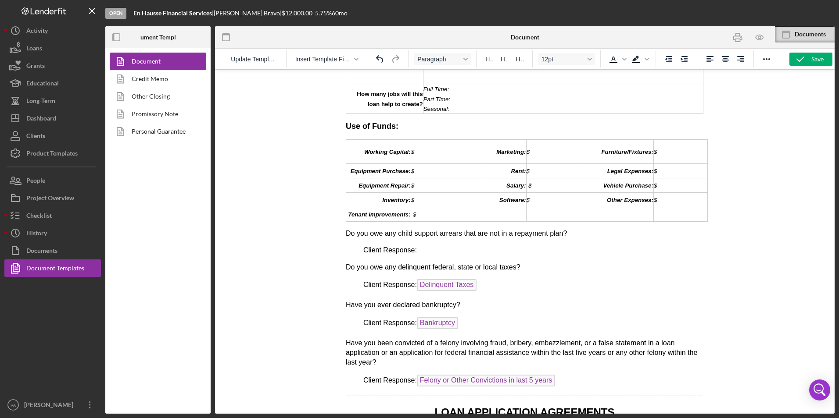
click at [482, 283] on p "Client Response: Delinquent Taxes" at bounding box center [524, 286] width 357 height 14
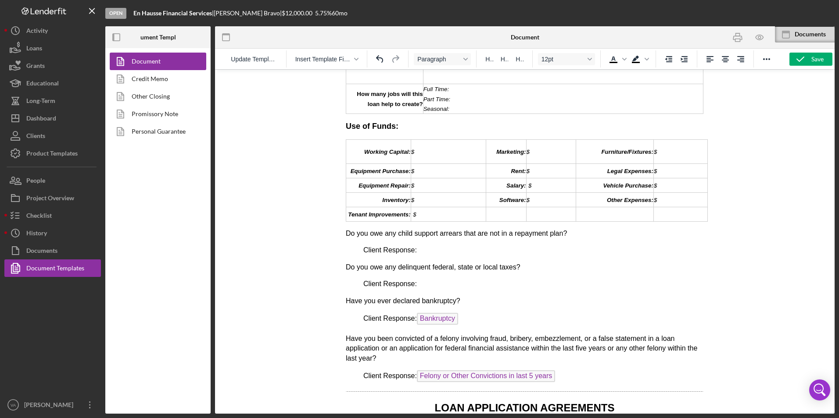
click at [459, 313] on p "Client Response: Bankruptcy ﻿" at bounding box center [524, 320] width 357 height 14
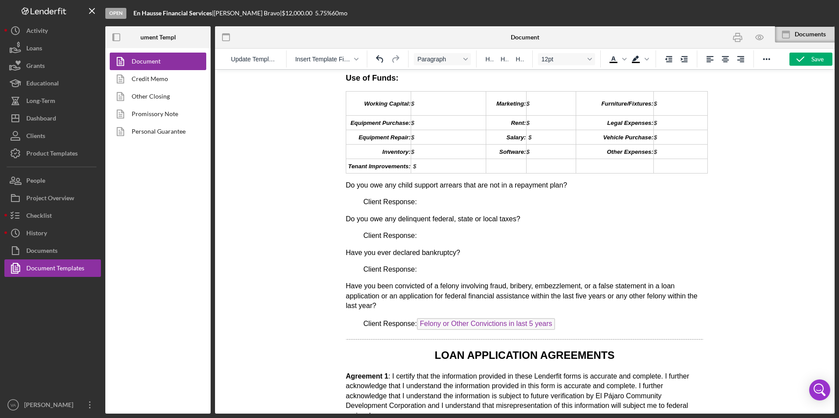
scroll to position [1403, 0]
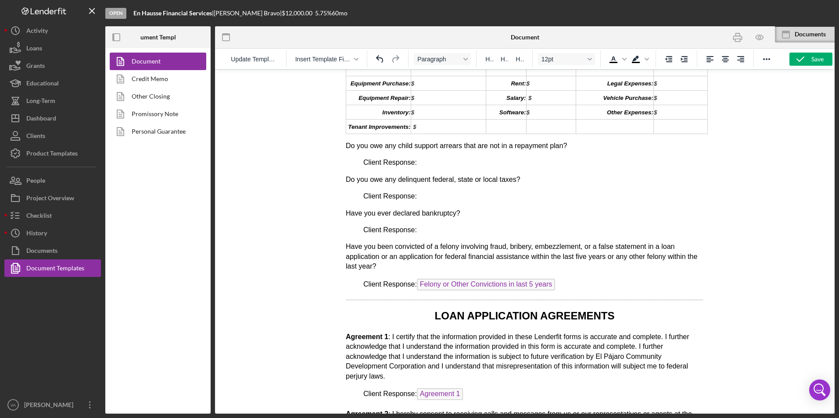
click at [557, 284] on p "Client Response: Felony or Other Convictions in last 5 years" at bounding box center [524, 286] width 357 height 14
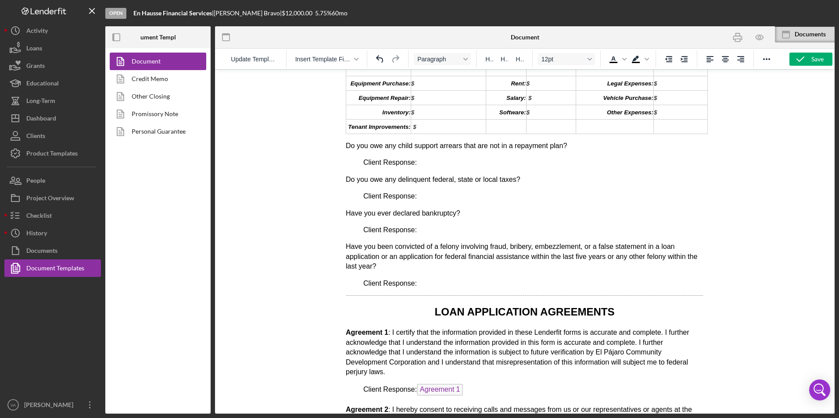
scroll to position [1491, 0]
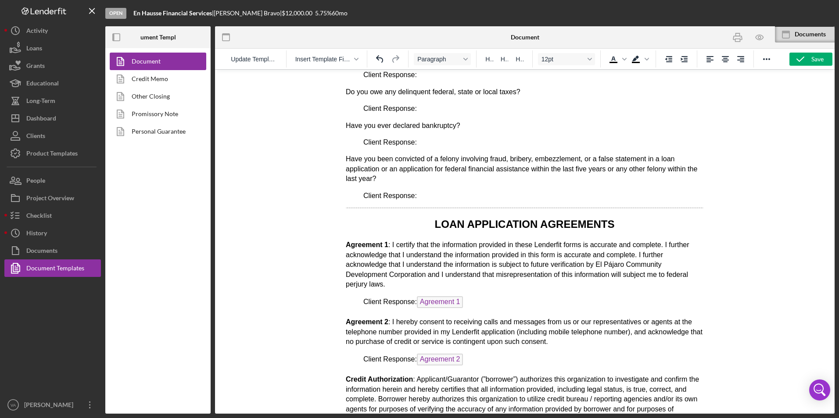
click at [471, 310] on p "Client Response: Agreement 1" at bounding box center [524, 303] width 357 height 14
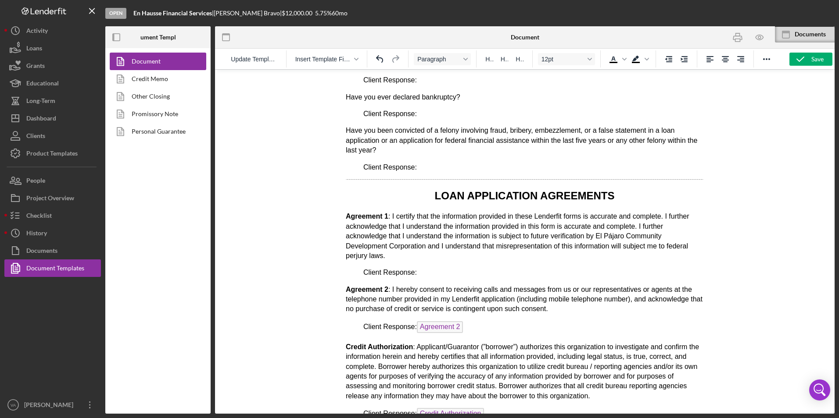
scroll to position [1535, 0]
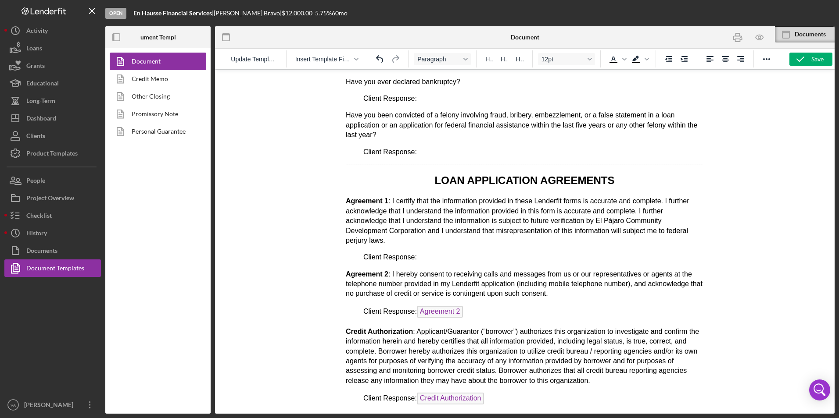
click at [478, 318] on p "Client Response: Agreement 2" at bounding box center [524, 313] width 357 height 14
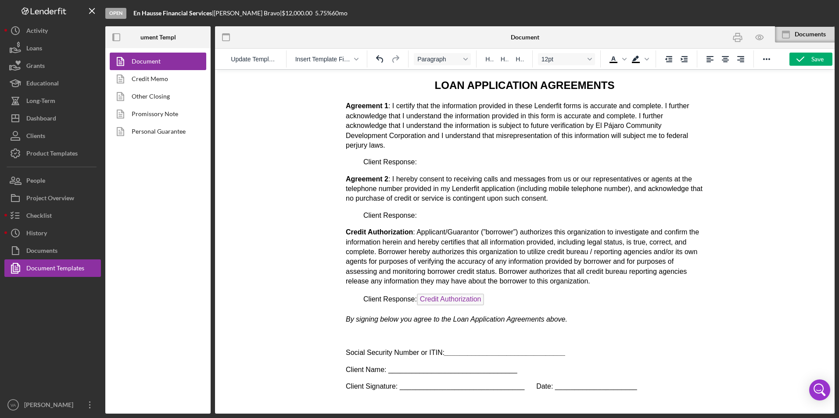
scroll to position [1632, 0]
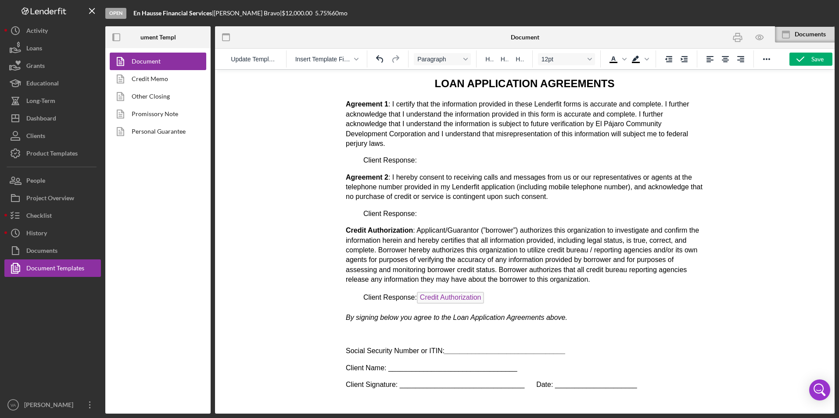
click at [493, 299] on p "Client Response: Credit Authorization" at bounding box center [524, 299] width 357 height 14
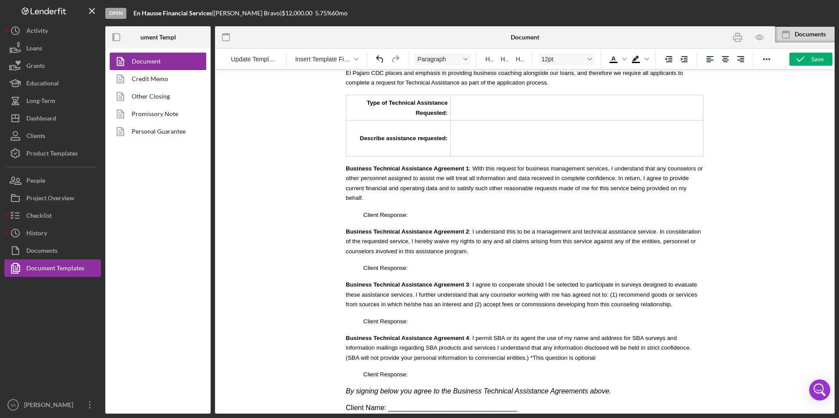
scroll to position [838, 0]
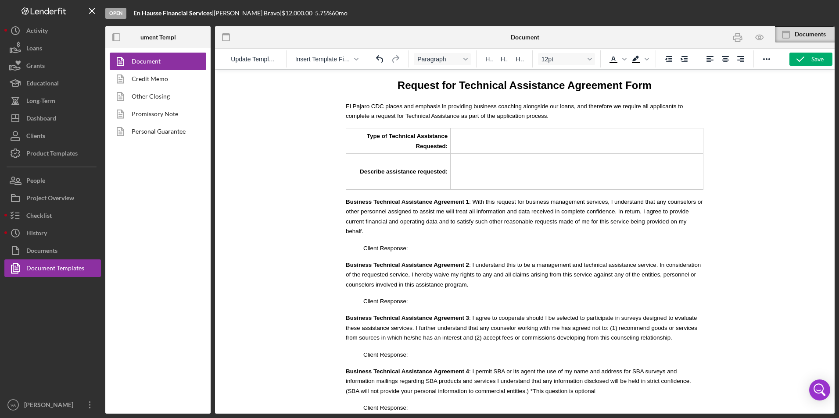
click at [418, 255] on body "OFFICE USE ONLY Intake Contact: Action Needed:_________________ In Business: Ye…" at bounding box center [524, 218] width 357 height 1958
click at [405, 245] on span "Client Response:" at bounding box center [385, 248] width 45 height 7
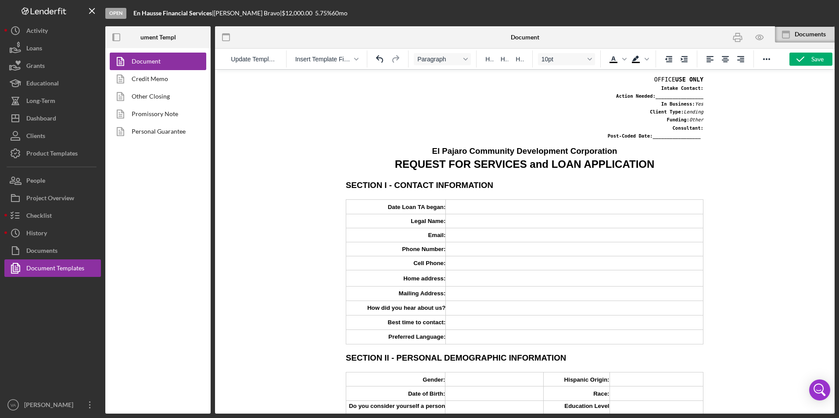
scroll to position [0, 0]
click at [773, 60] on button "Reveal or hide additional toolbar items" at bounding box center [766, 59] width 15 height 12
click at [771, 59] on button "Reveal or hide additional toolbar items" at bounding box center [766, 59] width 15 height 12
click at [739, 36] on icon "button" at bounding box center [737, 38] width 9 height 4
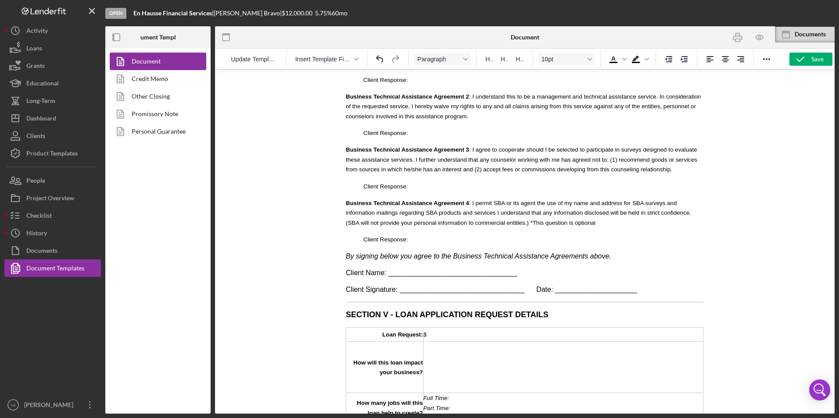
scroll to position [1009, 0]
